Goal: Task Accomplishment & Management: Use online tool/utility

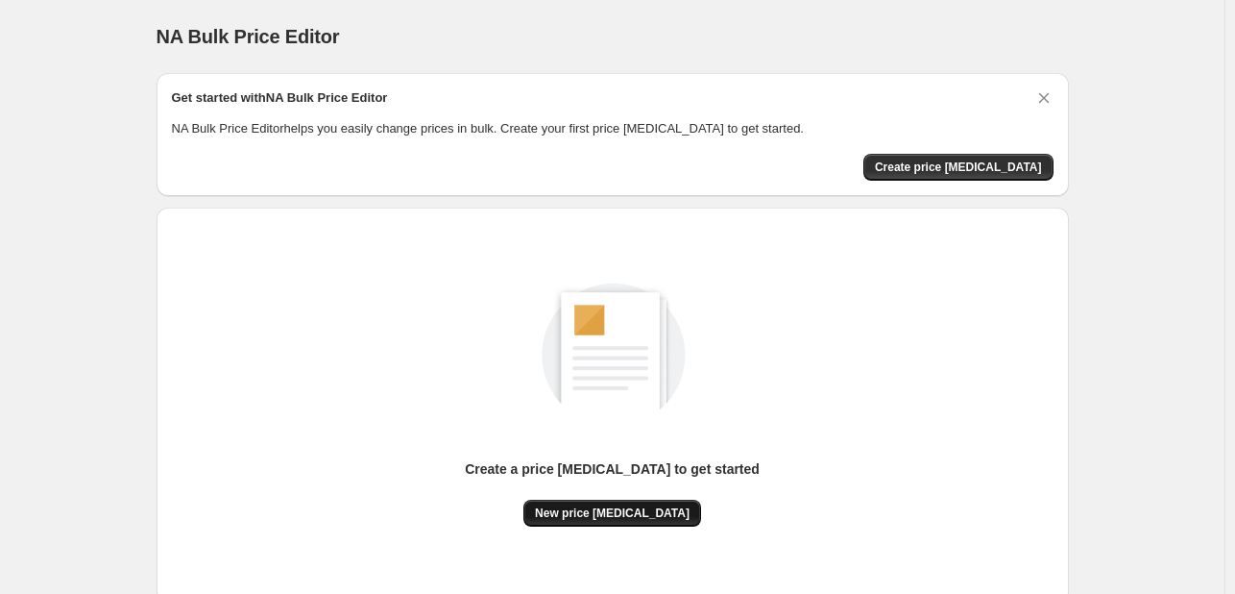
click at [600, 511] on span "New price [MEDICAL_DATA]" at bounding box center [612, 512] width 155 height 15
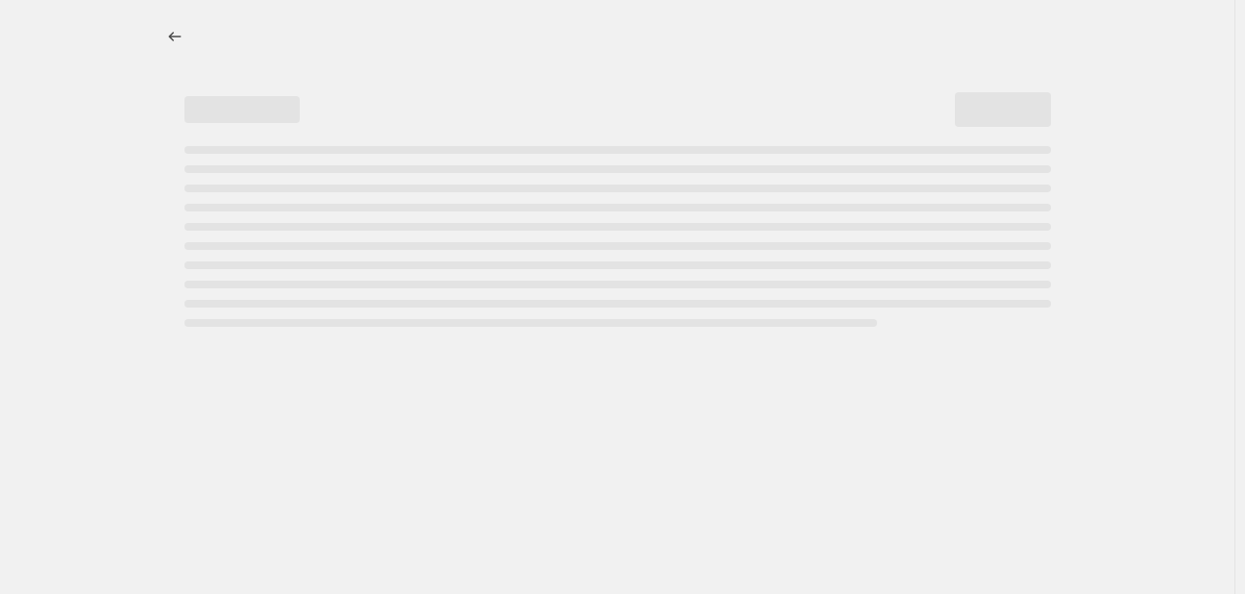
select select "percentage"
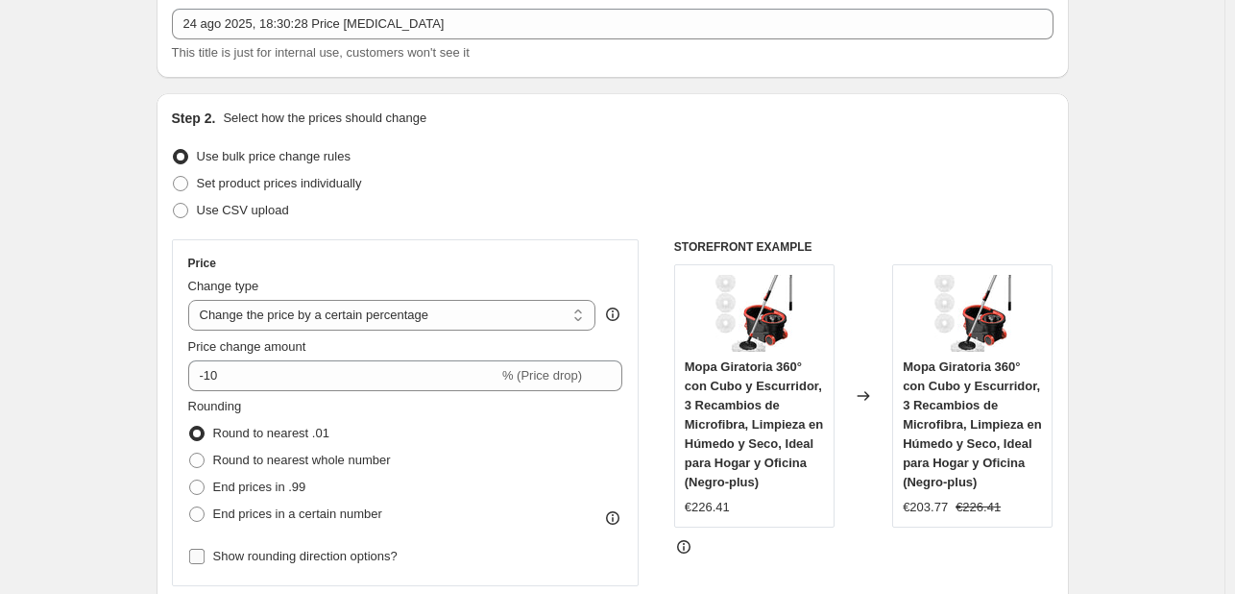
scroll to position [384, 0]
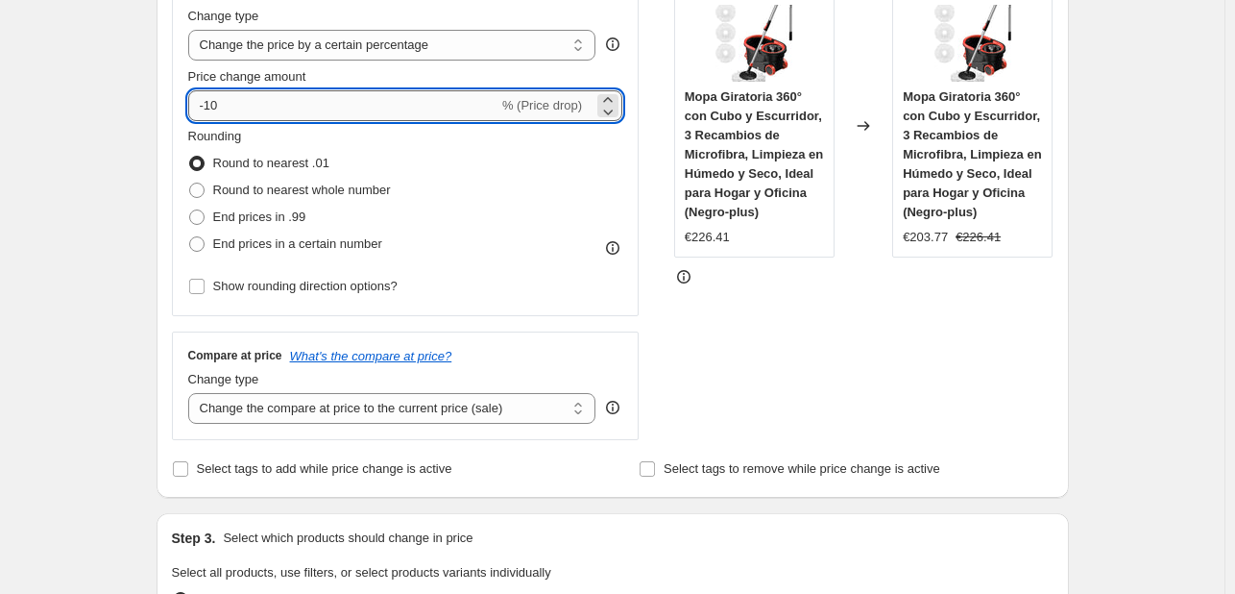
click at [311, 100] on input "-10" at bounding box center [343, 105] width 310 height 31
type input "-1"
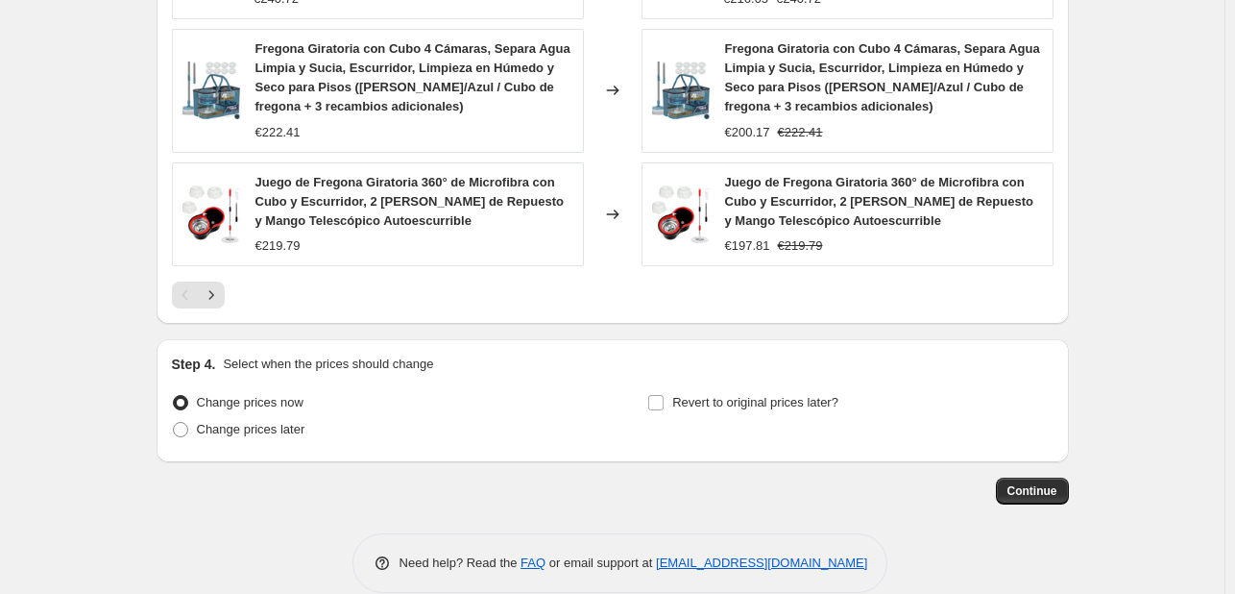
scroll to position [1491, 0]
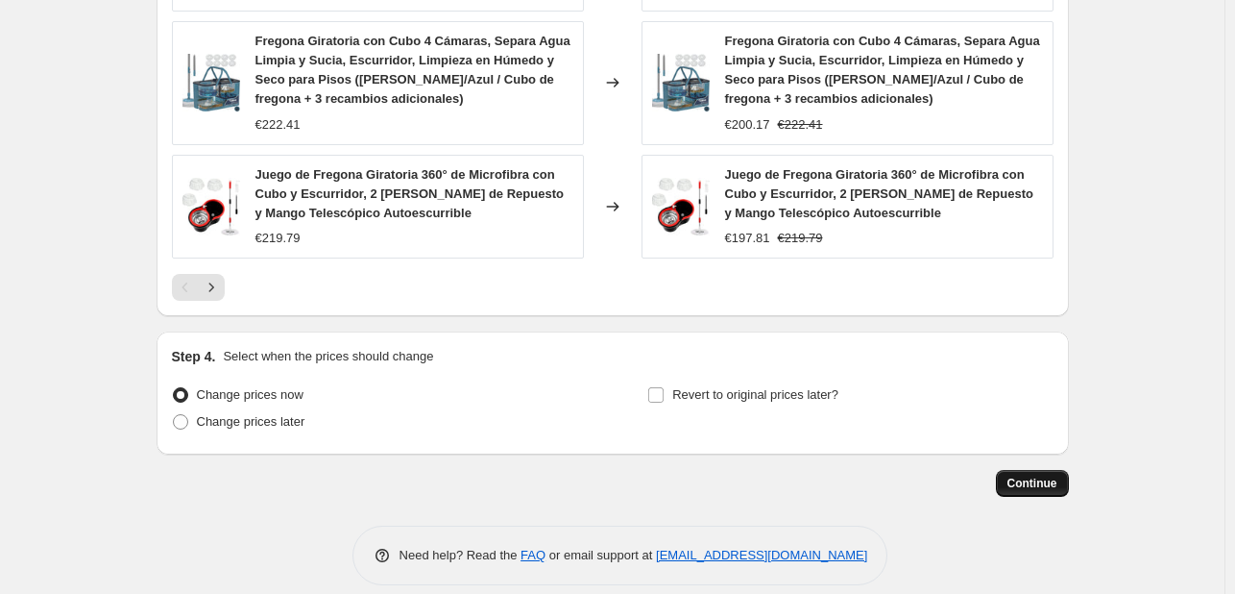
type input "-25"
click at [1057, 475] on span "Continue" at bounding box center [1032, 482] width 50 height 15
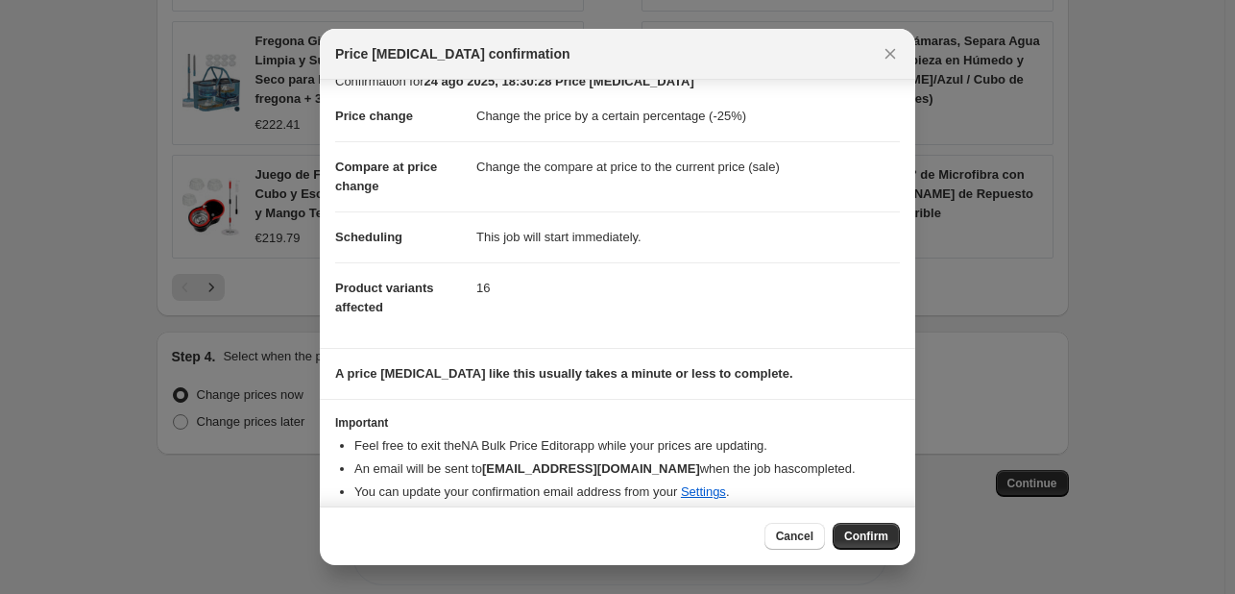
scroll to position [36, 0]
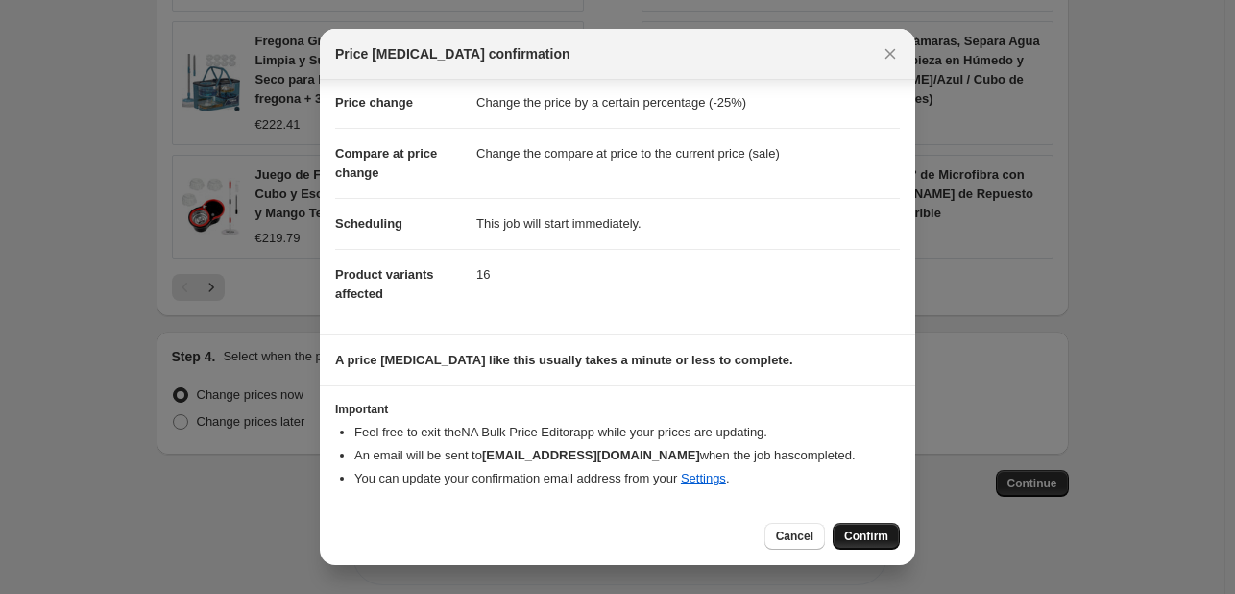
click at [850, 537] on span "Confirm" at bounding box center [866, 535] width 44 height 15
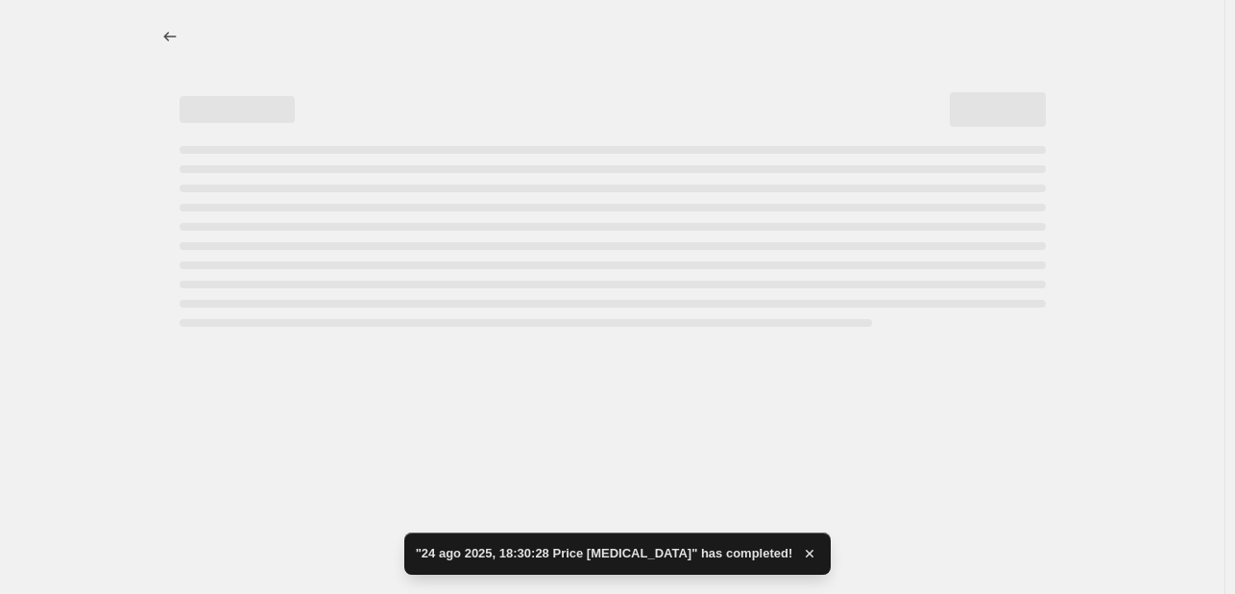
select select "percentage"
